Goal: Task Accomplishment & Management: Manage account settings

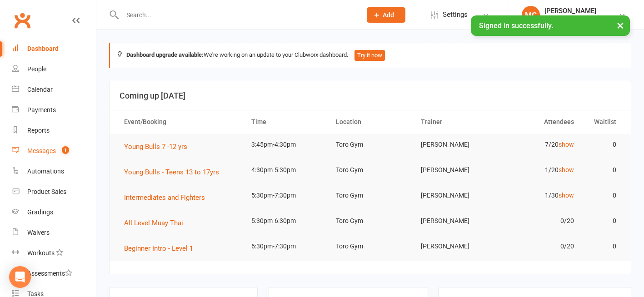
click at [43, 154] on div "Messages" at bounding box center [41, 150] width 29 height 7
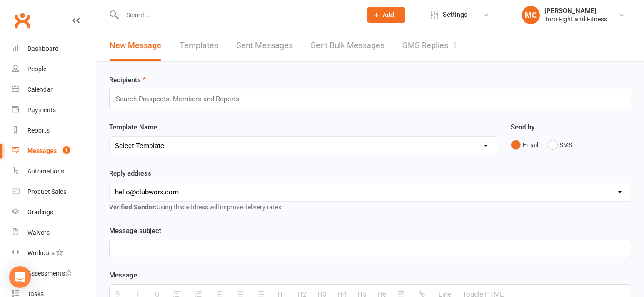
click at [432, 46] on link "SMS Replies 1" at bounding box center [429, 45] width 55 height 31
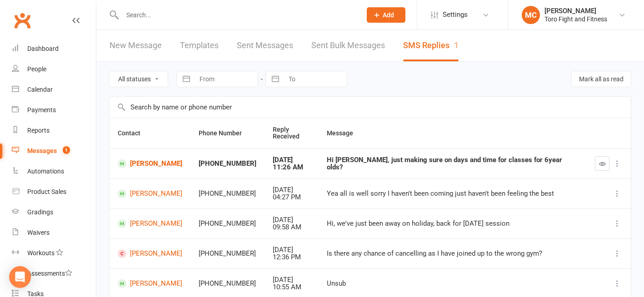
click at [400, 164] on div "Hi [PERSON_NAME], just making sure on days and time for classes for 6year olds?" at bounding box center [453, 163] width 252 height 15
click at [149, 164] on link "[PERSON_NAME]" at bounding box center [150, 163] width 65 height 9
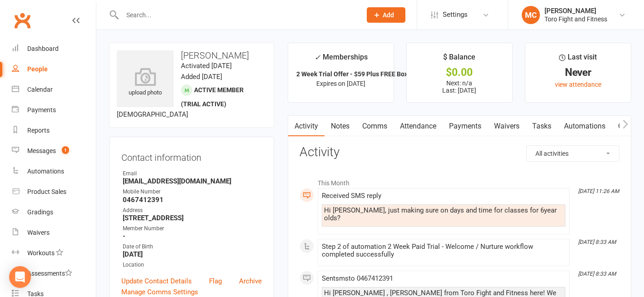
click at [427, 127] on link "Attendance" at bounding box center [417, 126] width 49 height 21
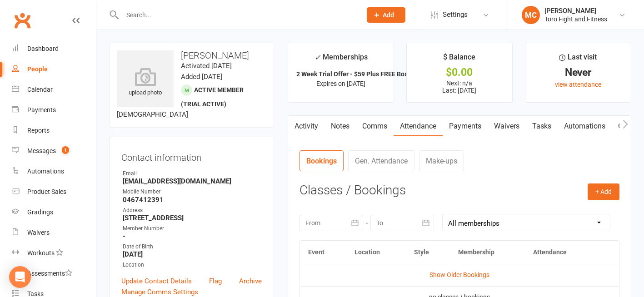
click at [470, 128] on link "Payments" at bounding box center [464, 126] width 45 height 21
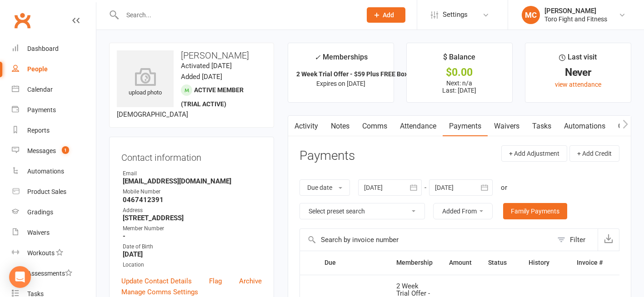
click at [507, 124] on link "Waivers" at bounding box center [506, 126] width 38 height 21
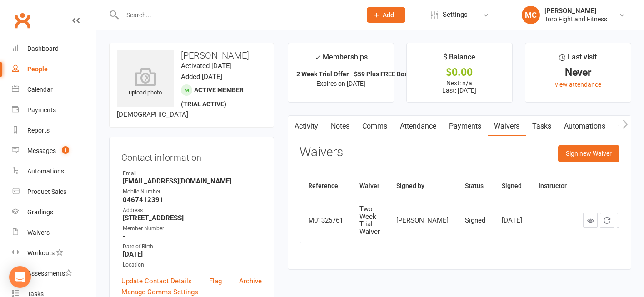
click at [307, 125] on link "Activity" at bounding box center [306, 126] width 36 height 21
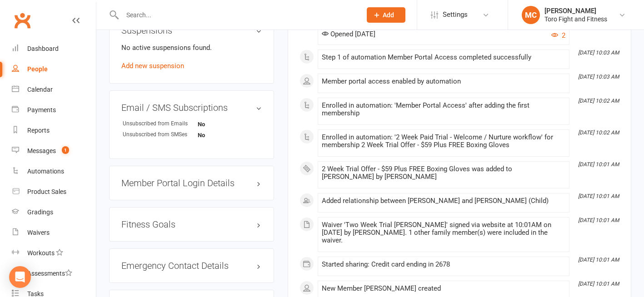
scroll to position [450, 0]
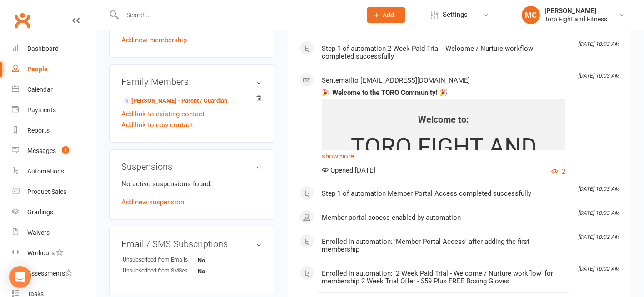
click at [344, 150] on link "show more" at bounding box center [443, 156] width 243 height 13
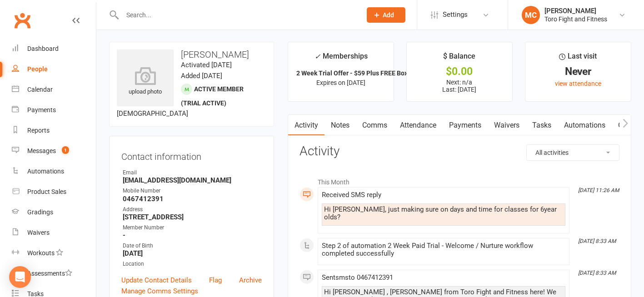
scroll to position [0, 0]
click at [628, 123] on button "button" at bounding box center [624, 126] width 11 height 20
click at [292, 124] on icon "button" at bounding box center [293, 124] width 5 height 10
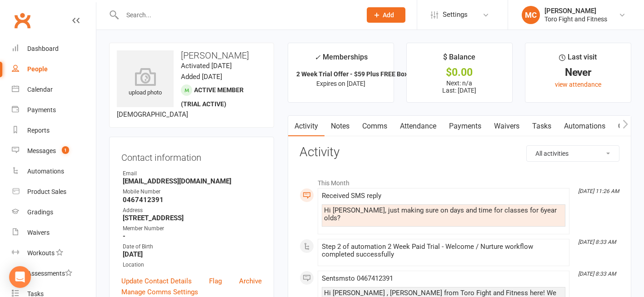
click at [379, 124] on link "Comms" at bounding box center [375, 126] width 38 height 21
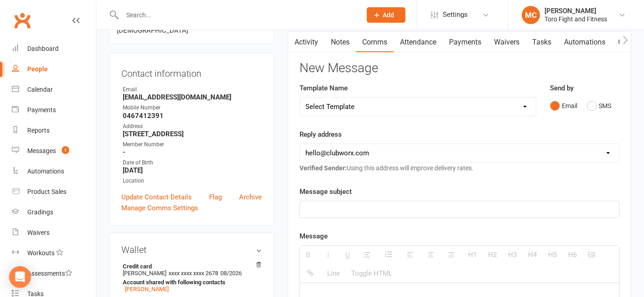
scroll to position [91, 0]
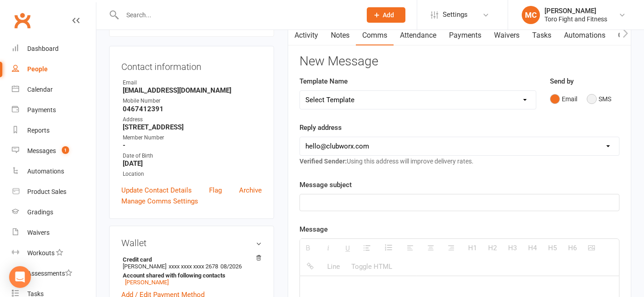
click at [591, 99] on button "SMS" at bounding box center [598, 98] width 25 height 17
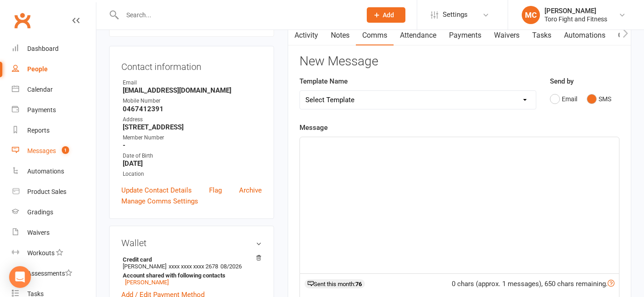
click at [39, 149] on div "Messages" at bounding box center [41, 150] width 29 height 7
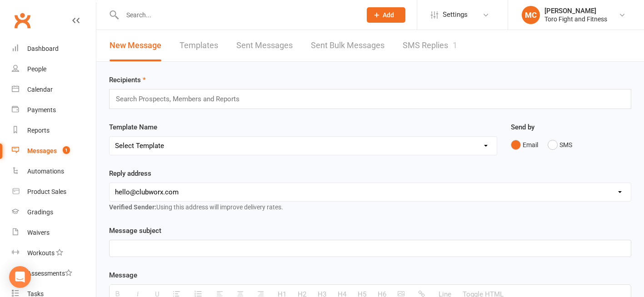
click at [42, 152] on div "Messages" at bounding box center [42, 150] width 30 height 7
click at [435, 38] on link "SMS Replies 1" at bounding box center [429, 45] width 55 height 31
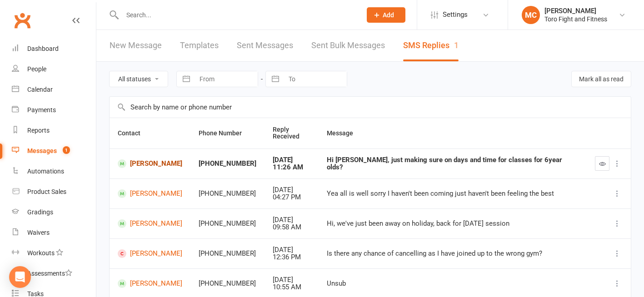
click at [145, 163] on link "[PERSON_NAME]" at bounding box center [150, 163] width 65 height 9
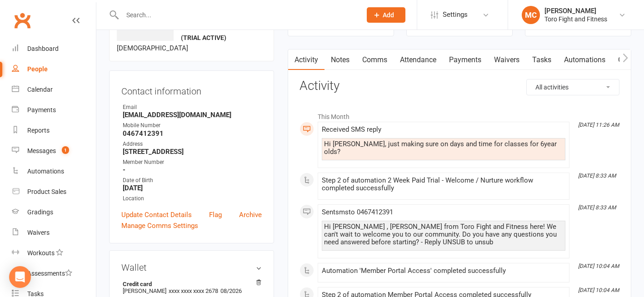
scroll to position [91, 0]
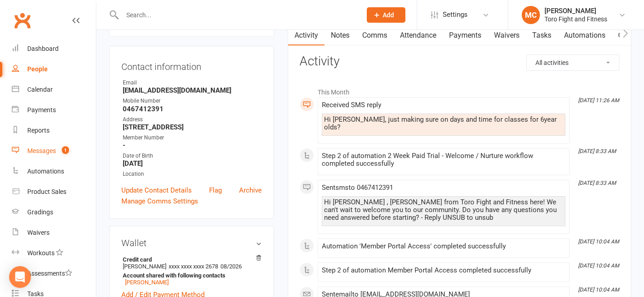
click at [31, 150] on div "Messages" at bounding box center [41, 150] width 29 height 7
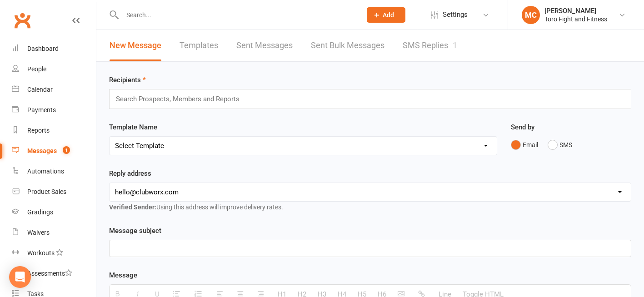
click at [427, 43] on link "SMS Replies 1" at bounding box center [429, 45] width 55 height 31
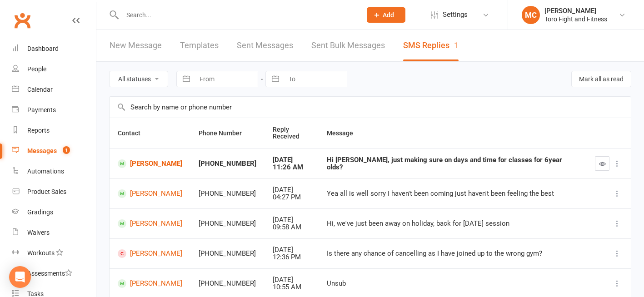
click at [600, 163] on icon "button" at bounding box center [602, 163] width 7 height 7
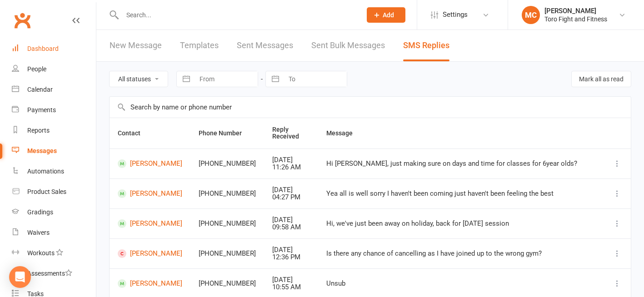
click at [50, 48] on div "Dashboard" at bounding box center [42, 48] width 31 height 7
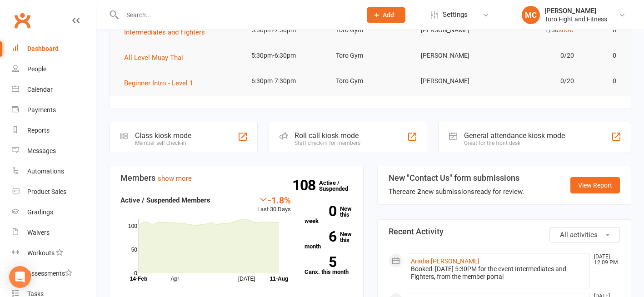
scroll to position [182, 0]
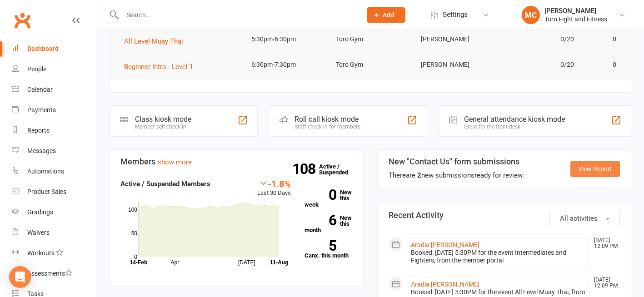
click at [601, 166] on link "View Report" at bounding box center [595, 169] width 50 height 16
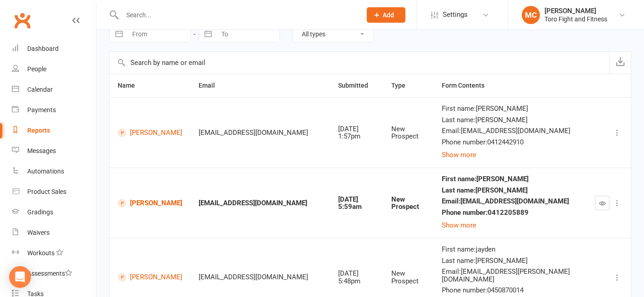
scroll to position [45, 0]
click at [467, 223] on button "Show more" at bounding box center [459, 224] width 35 height 11
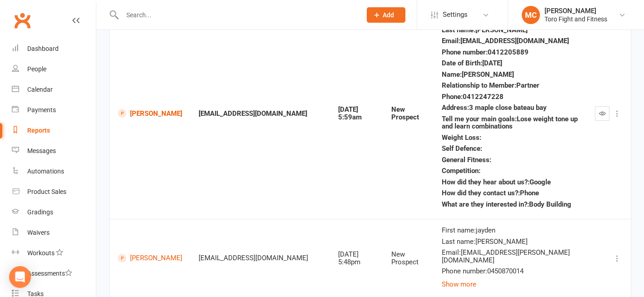
scroll to position [318, 0]
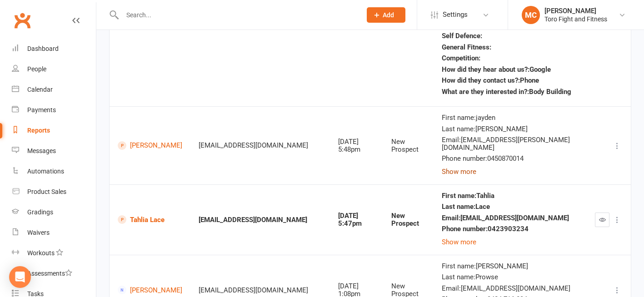
click at [442, 166] on button "Show more" at bounding box center [459, 171] width 35 height 11
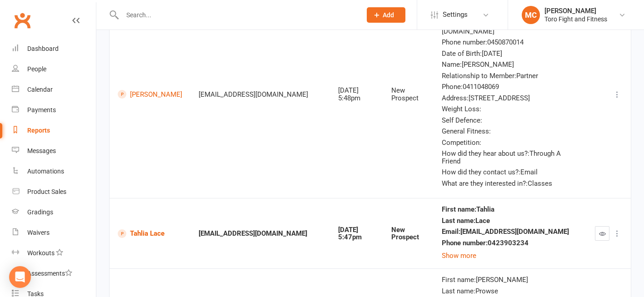
scroll to position [500, 0]
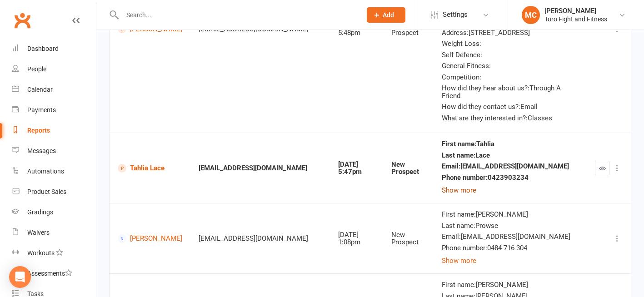
click at [442, 185] on button "Show more" at bounding box center [459, 190] width 35 height 11
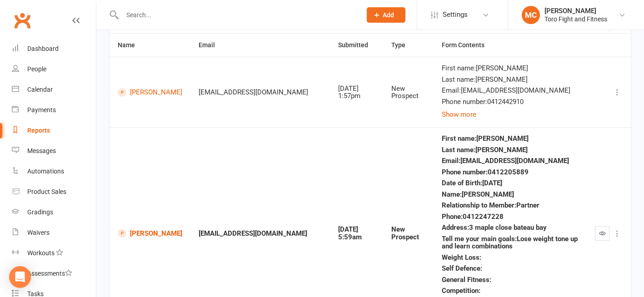
scroll to position [0, 0]
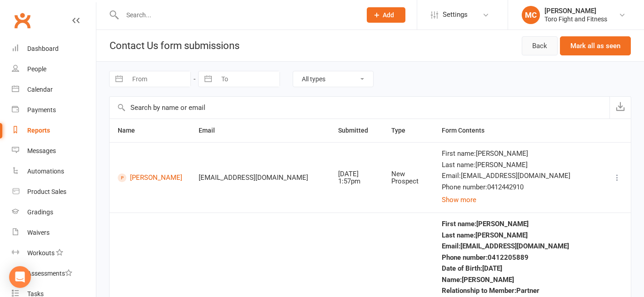
click at [541, 46] on link "Back" at bounding box center [539, 45] width 36 height 19
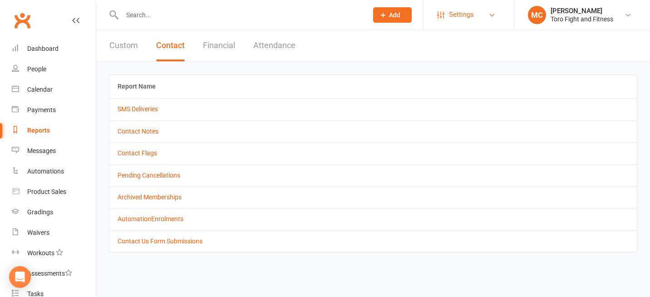
click at [444, 10] on link "Settings" at bounding box center [468, 15] width 63 height 20
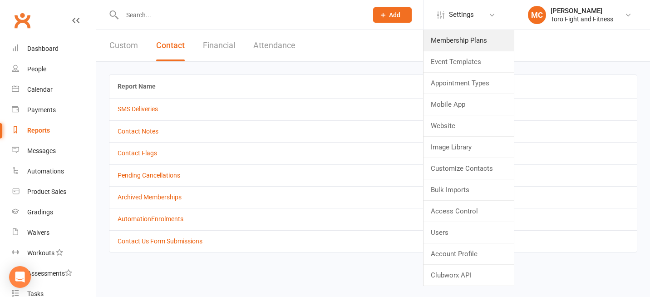
click at [456, 42] on link "Membership Plans" at bounding box center [469, 40] width 90 height 21
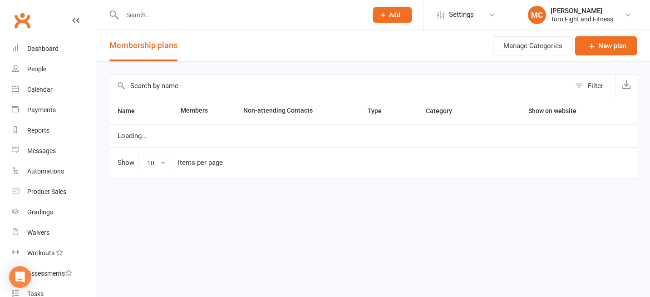
select select "50"
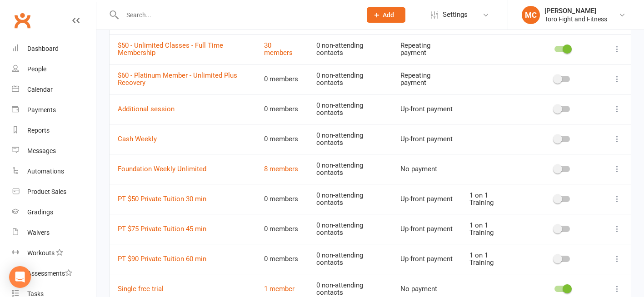
scroll to position [500, 0]
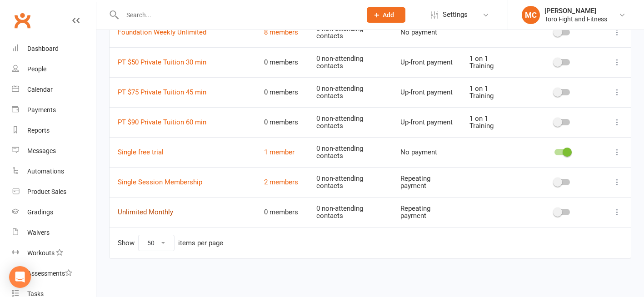
click at [156, 211] on link "Unlimited Monthly" at bounding box center [145, 212] width 55 height 8
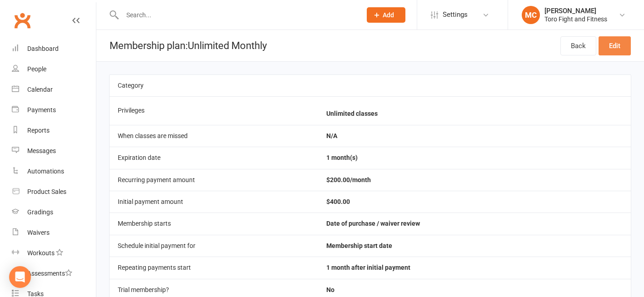
click at [615, 44] on link "Edit" at bounding box center [614, 45] width 32 height 19
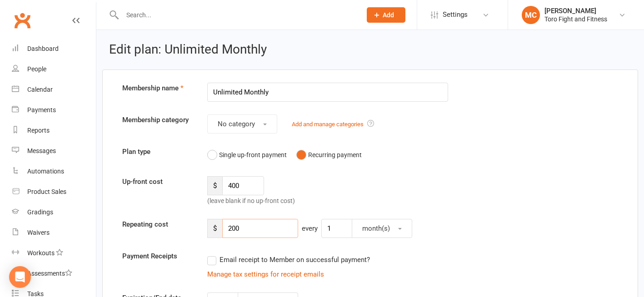
drag, startPoint x: 244, startPoint y: 227, endPoint x: 275, endPoint y: 218, distance: 31.5
click at [233, 229] on input "200" at bounding box center [260, 228] width 76 height 19
type input "217"
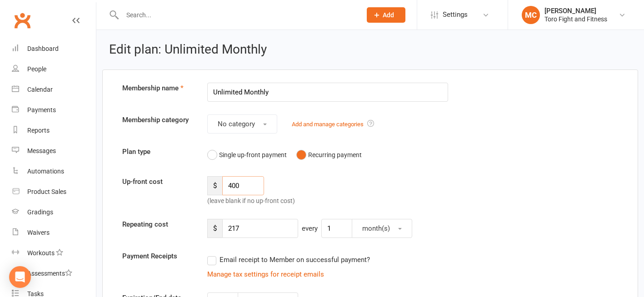
click at [245, 184] on input "400" at bounding box center [243, 185] width 42 height 19
drag, startPoint x: 239, startPoint y: 184, endPoint x: 233, endPoint y: 185, distance: 5.9
click at [233, 185] on input "400" at bounding box center [243, 185] width 42 height 19
type input "434"
click at [378, 163] on div "Single up-front payment Recurring payment" at bounding box center [327, 154] width 241 height 17
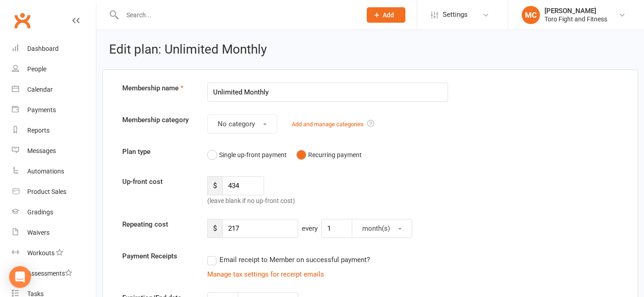
click at [435, 177] on div "Up-front cost $ 434 (leave blank if no up-front cost)" at bounding box center [369, 191] width 509 height 30
click at [243, 92] on input "Unlimited Monthly" at bounding box center [327, 92] width 241 height 19
click at [253, 90] on input "Unlimited Cl;asses-Monthly" at bounding box center [327, 92] width 241 height 19
click at [332, 91] on input "Unlimited Classes-Monthly" at bounding box center [327, 92] width 241 height 19
click at [269, 93] on input "Unlimited Classes-Monthly payment" at bounding box center [327, 92] width 241 height 19
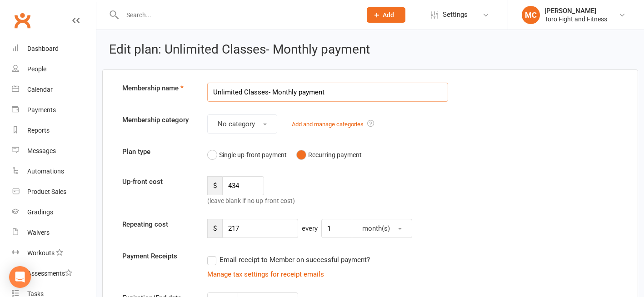
click at [267, 93] on input "Unlimited Classes- Monthly payment" at bounding box center [327, 92] width 241 height 19
click at [333, 93] on input "Unlimited Classes - Monthly payment" at bounding box center [327, 92] width 241 height 19
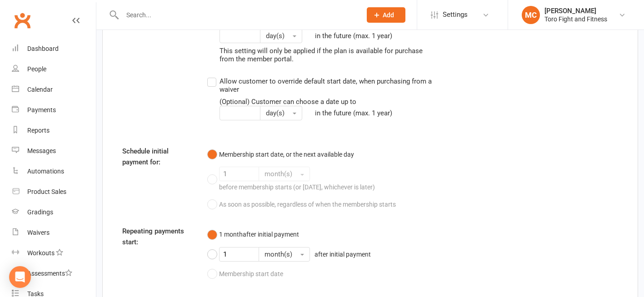
scroll to position [1011, 0]
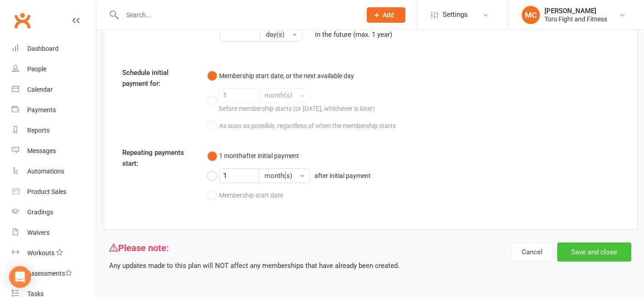
type input "Unlimited Classes - Monthly payment"
click at [582, 249] on button "Save and close" at bounding box center [594, 252] width 74 height 19
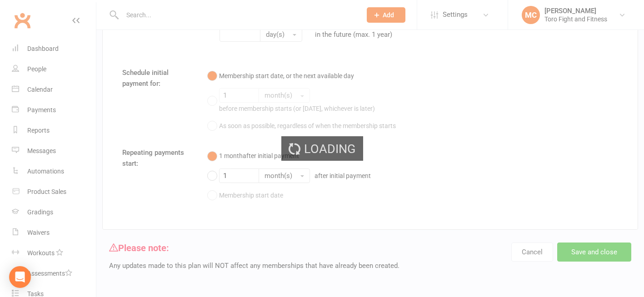
select select "50"
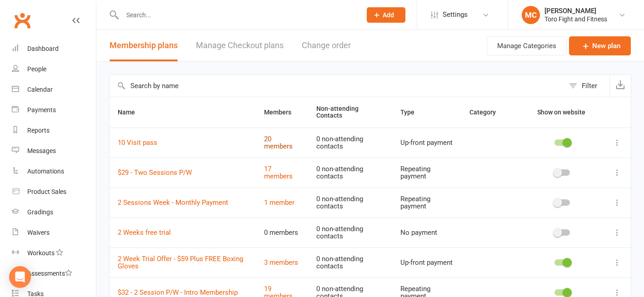
click at [277, 147] on link "20 members" at bounding box center [278, 143] width 29 height 16
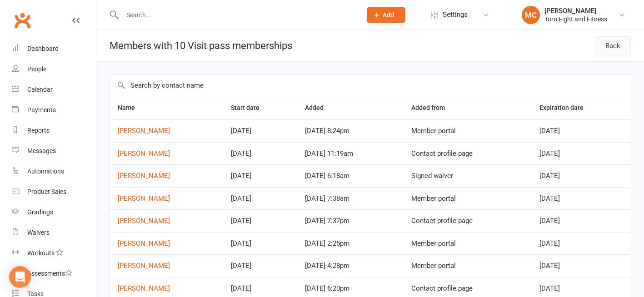
click at [615, 45] on link "Back" at bounding box center [613, 45] width 36 height 19
select select "50"
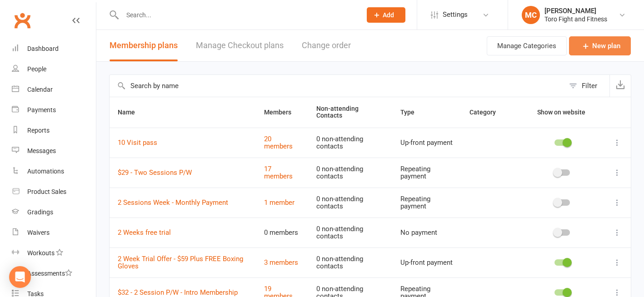
click at [606, 45] on link "New plan" at bounding box center [600, 45] width 62 height 19
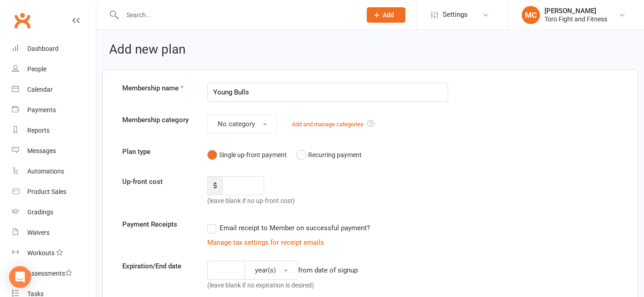
drag, startPoint x: 241, startPoint y: 94, endPoint x: 263, endPoint y: 78, distance: 26.7
click at [230, 91] on input "WBC 10 week Term" at bounding box center [327, 92] width 241 height 19
click at [283, 89] on input "WBC-10 week Term" at bounding box center [327, 92] width 241 height 19
type input "WBC-10 week Term"
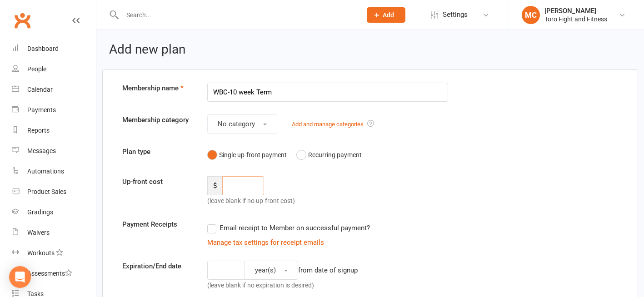
click at [246, 184] on input "number" at bounding box center [243, 185] width 42 height 19
click at [243, 185] on input "number" at bounding box center [243, 185] width 42 height 19
drag, startPoint x: 228, startPoint y: 186, endPoint x: 258, endPoint y: 187, distance: 29.5
click at [258, 187] on input "450" at bounding box center [243, 185] width 42 height 19
type input "450"
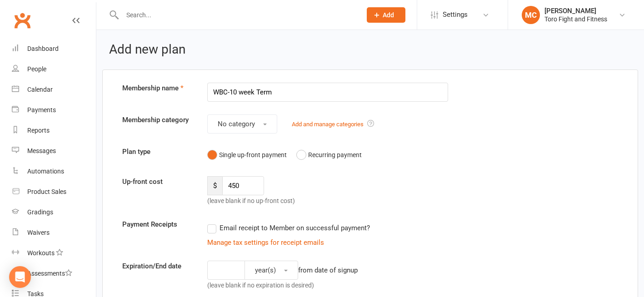
drag, startPoint x: 246, startPoint y: 186, endPoint x: 202, endPoint y: 184, distance: 44.6
click at [202, 184] on div "$ 450 (leave blank if no up-front cost)" at bounding box center [263, 191] width 127 height 30
type input "320"
click at [303, 157] on button "Recurring payment" at bounding box center [328, 154] width 65 height 17
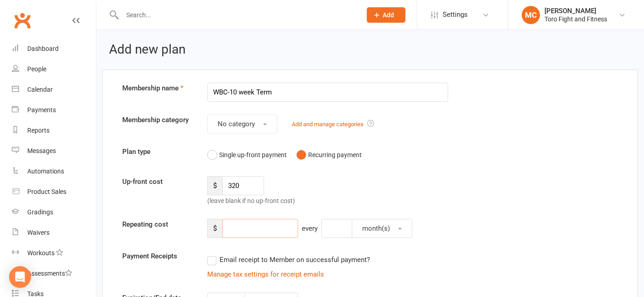
click at [243, 229] on input "number" at bounding box center [260, 228] width 76 height 19
click at [423, 197] on div "Up-front cost $ 320 (leave blank if no up-front cost)" at bounding box center [369, 191] width 509 height 30
click at [267, 228] on input "number" at bounding box center [260, 228] width 76 height 19
type input "320"
click at [333, 231] on input "number" at bounding box center [336, 228] width 31 height 19
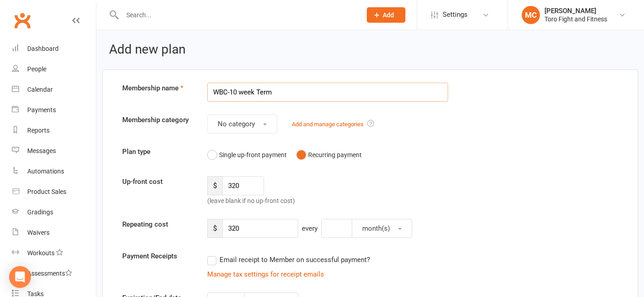
click at [334, 98] on input "WBC-10 week Term" at bounding box center [327, 92] width 241 height 19
